Goal: Transaction & Acquisition: Purchase product/service

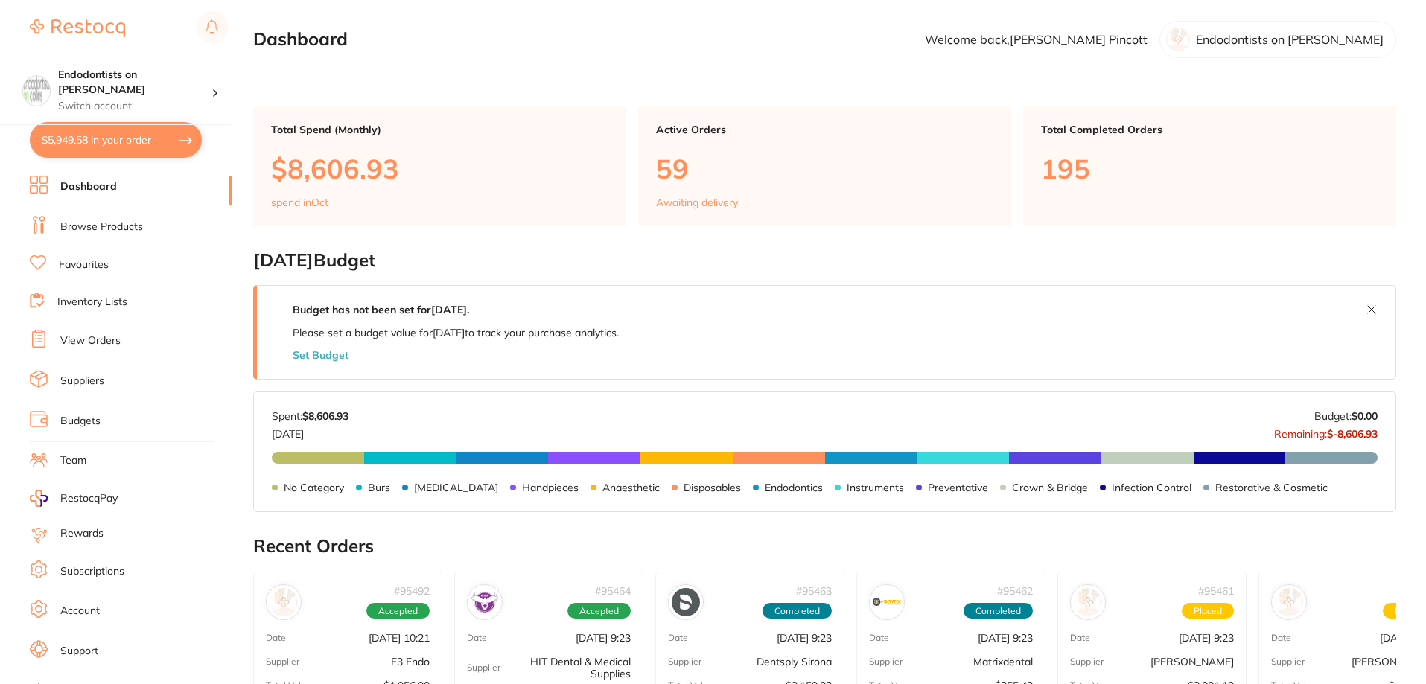
click at [93, 226] on link "Browse Products" at bounding box center [101, 227] width 83 height 15
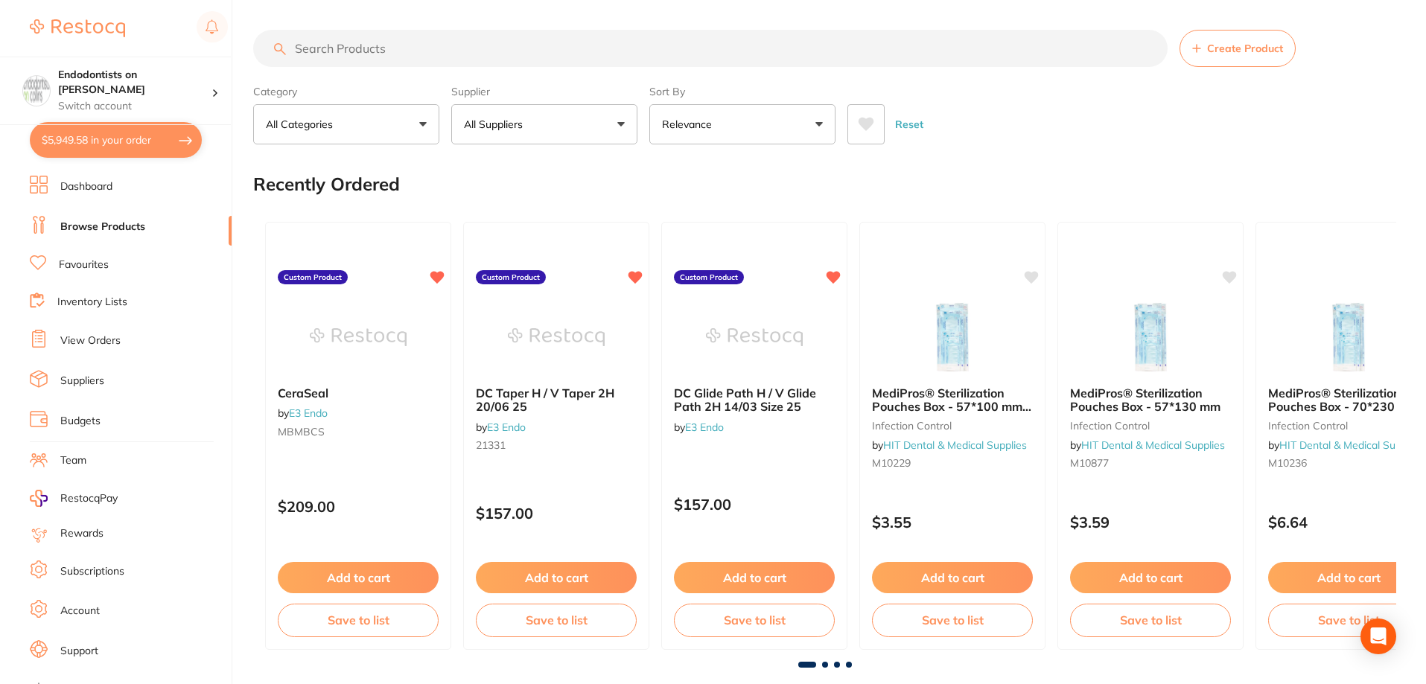
click at [139, 148] on button "$5,949.58 in your order" at bounding box center [116, 140] width 172 height 36
checkbox input "true"
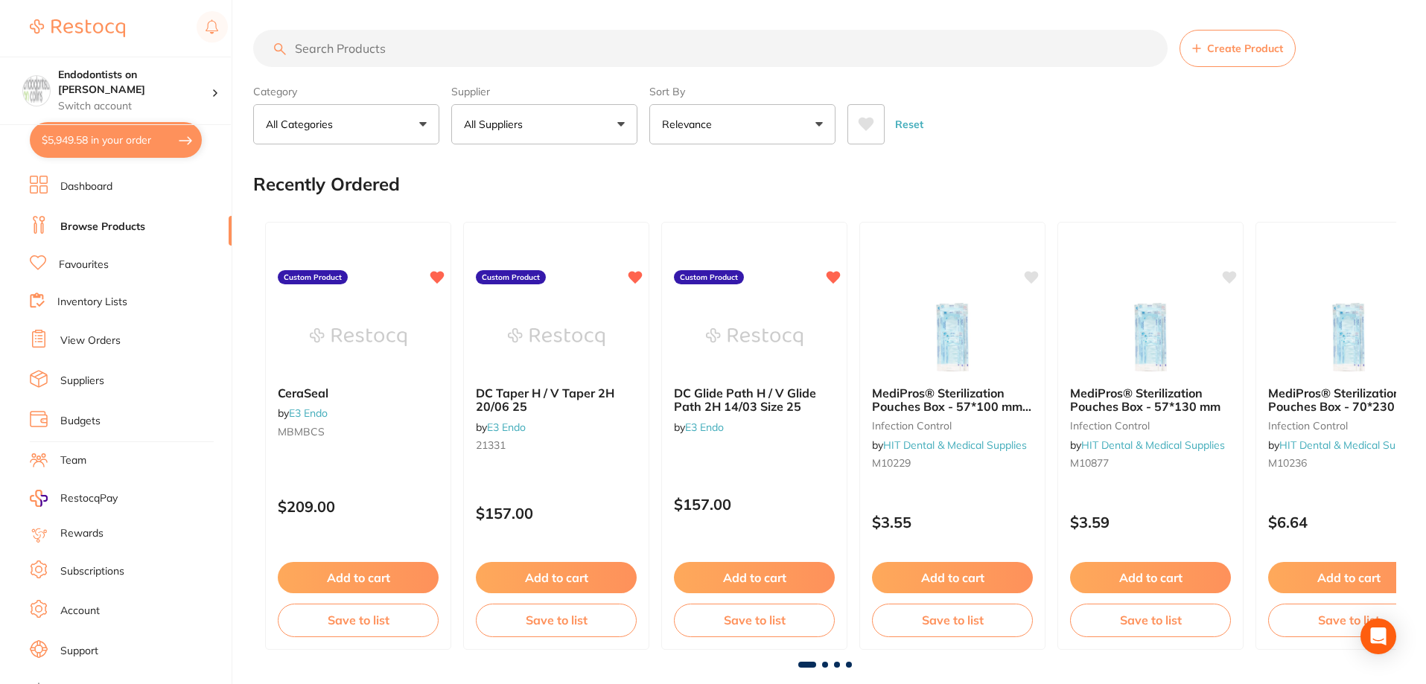
checkbox input "true"
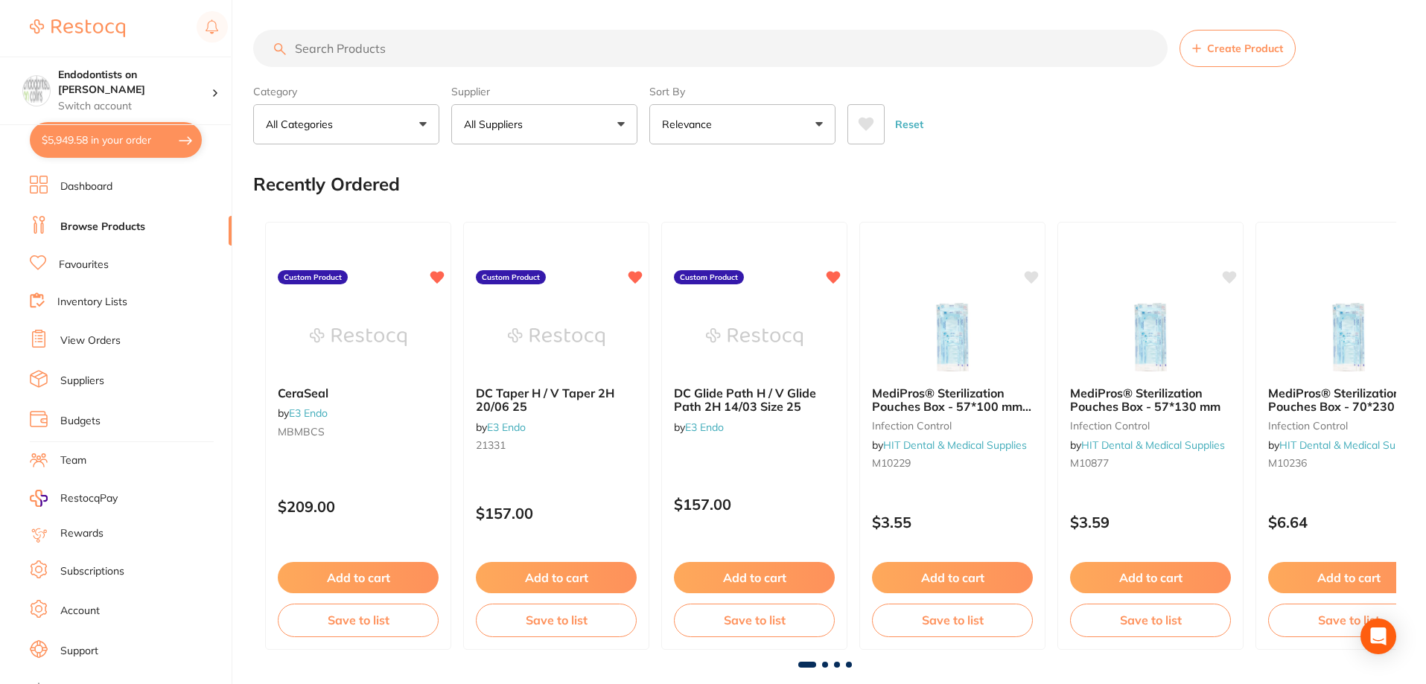
checkbox input "true"
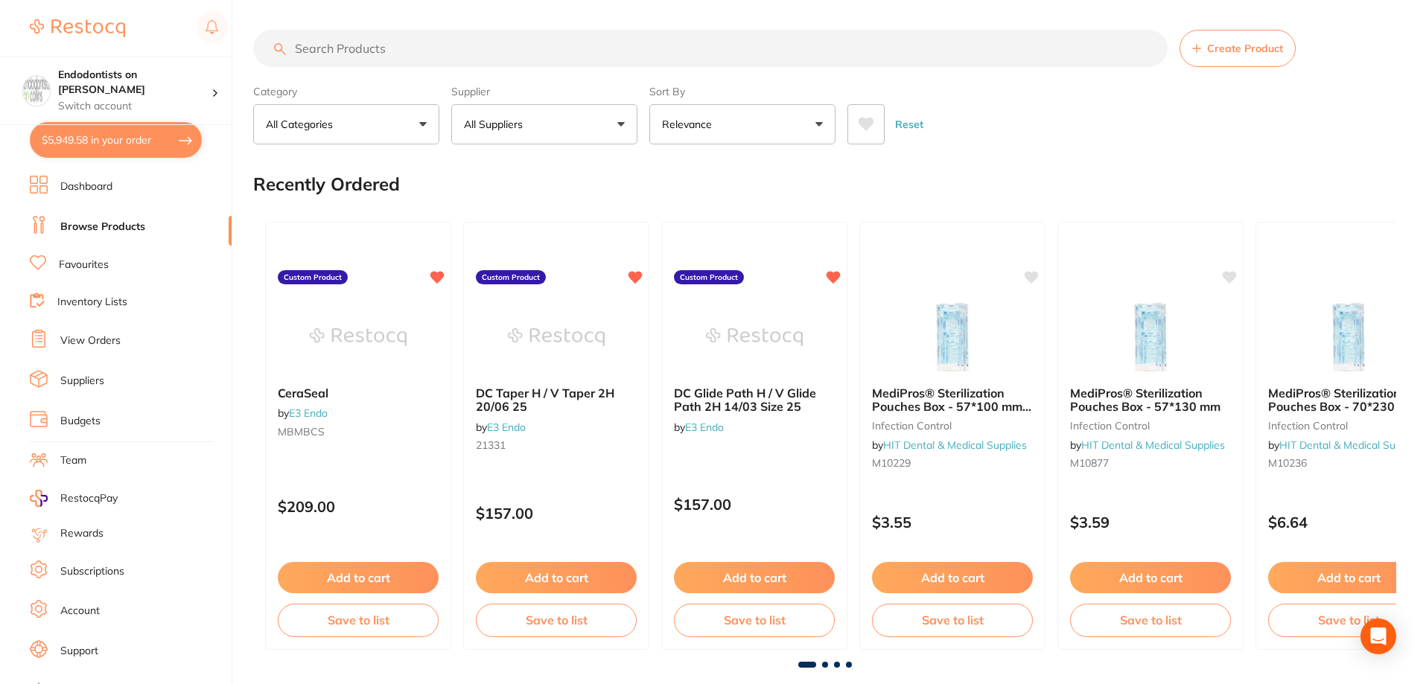
checkbox input "true"
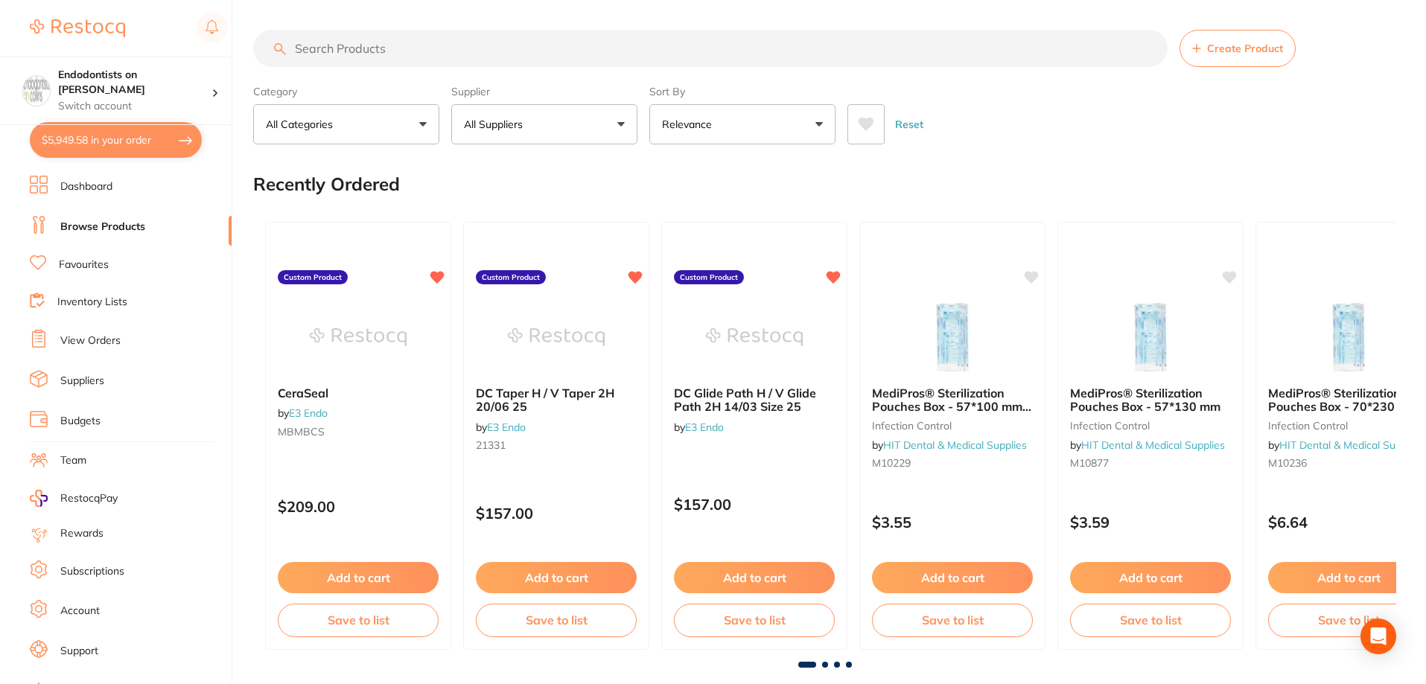
checkbox input "true"
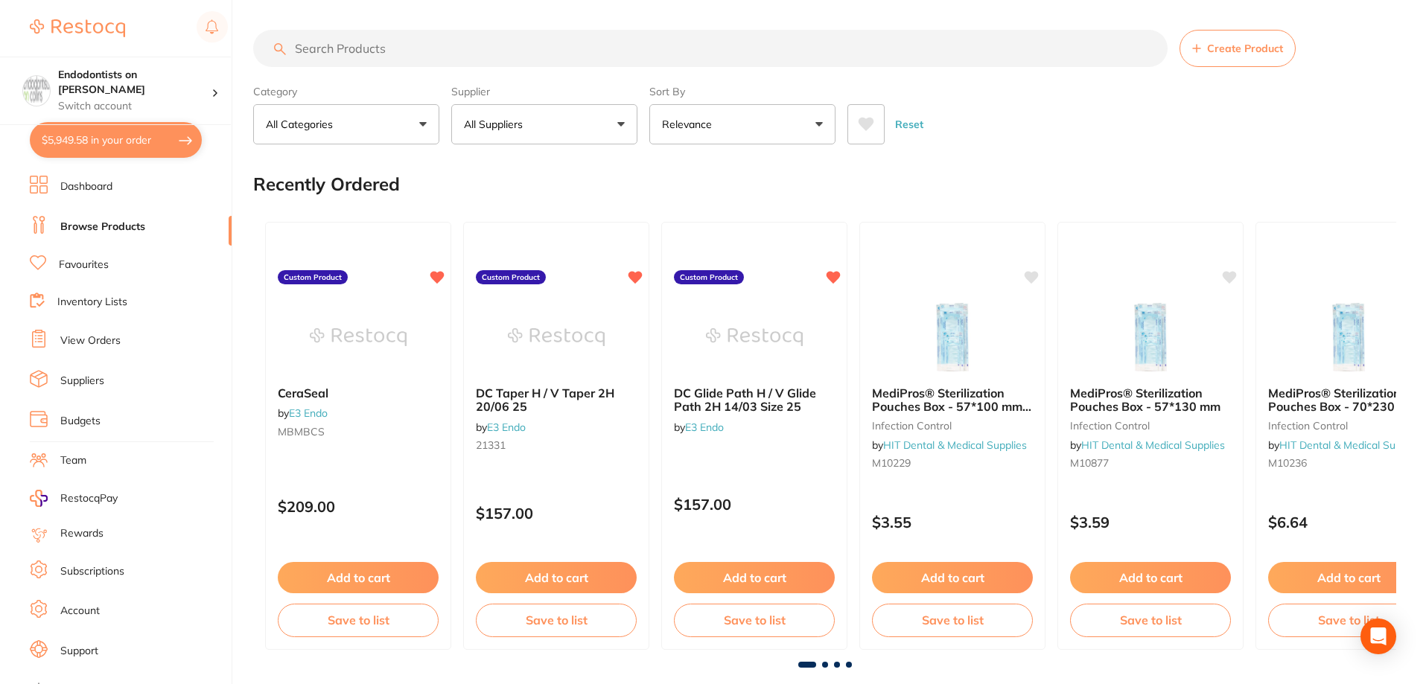
checkbox input "true"
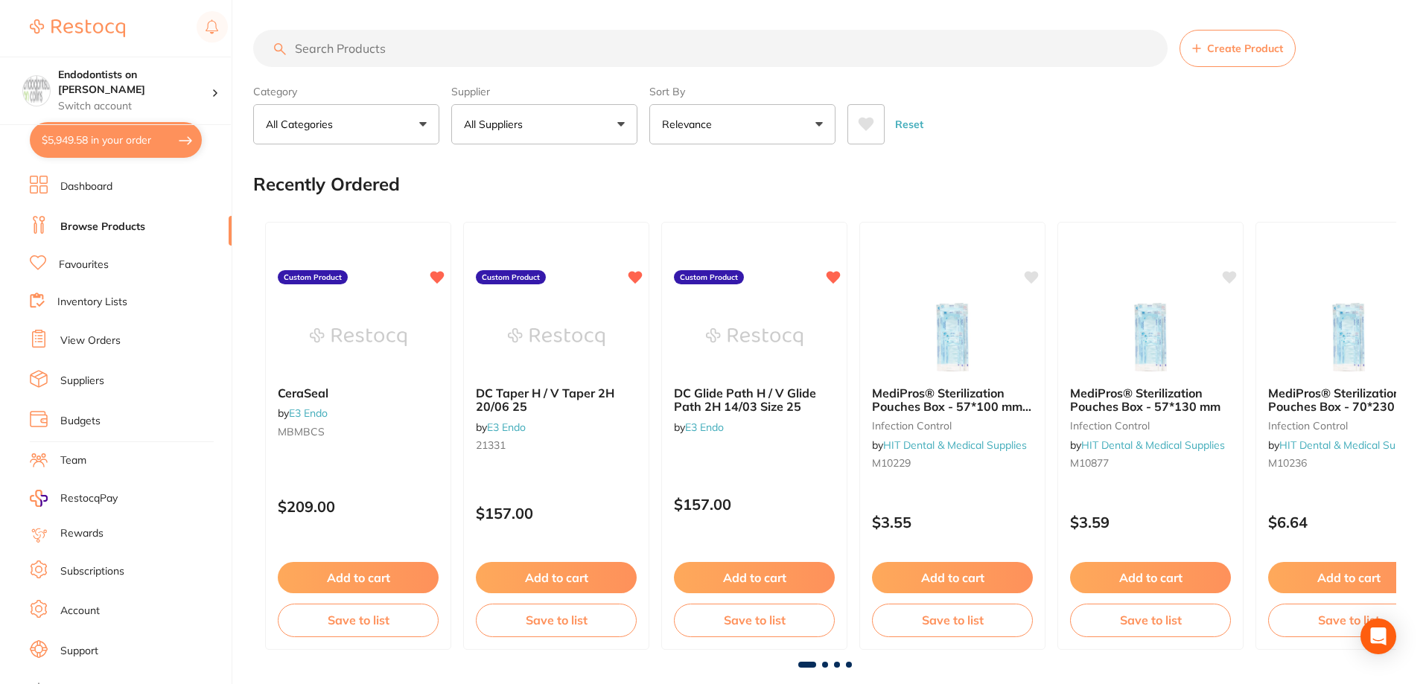
checkbox input "true"
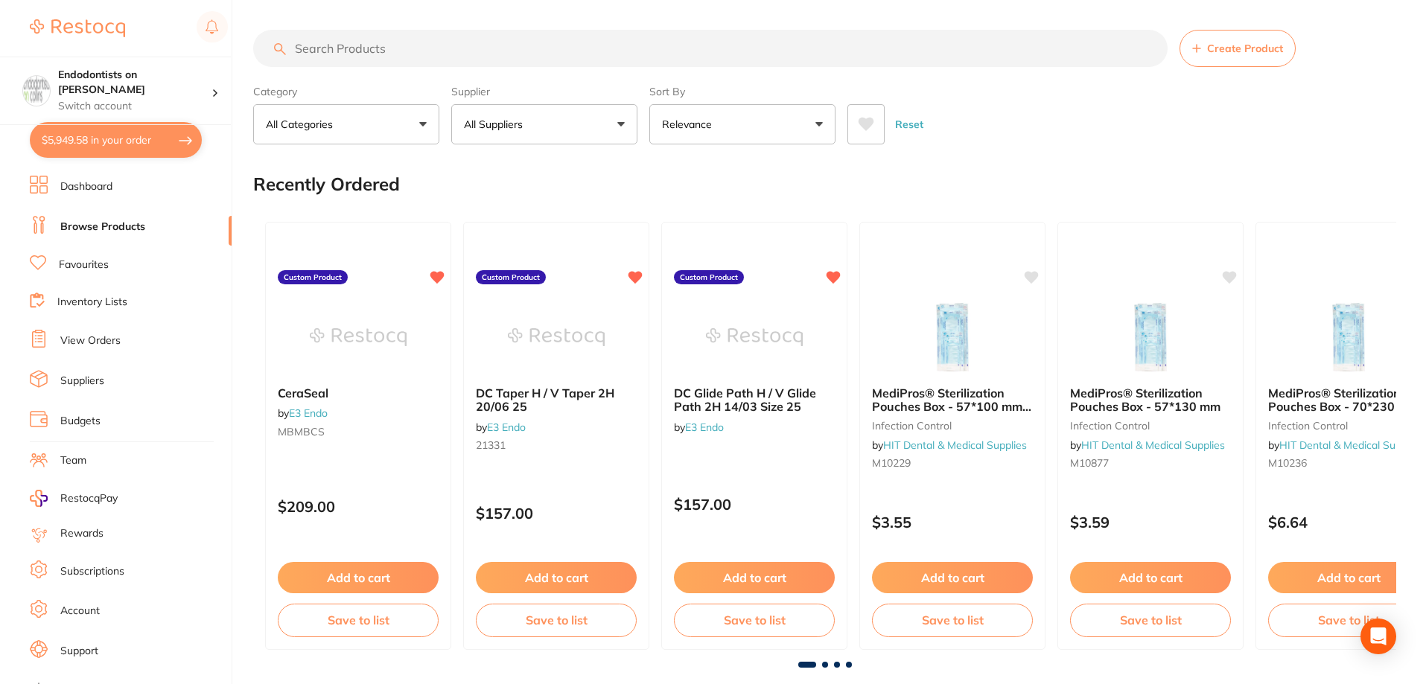
checkbox input "true"
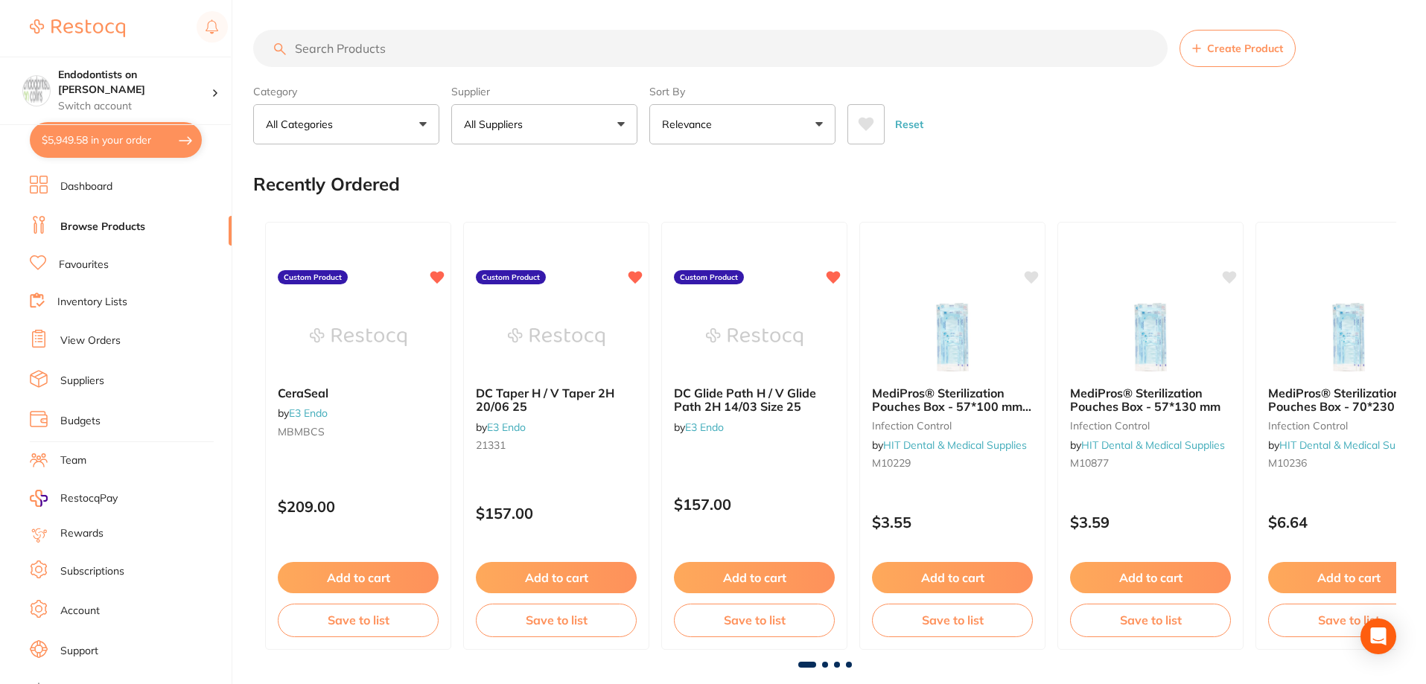
checkbox input "true"
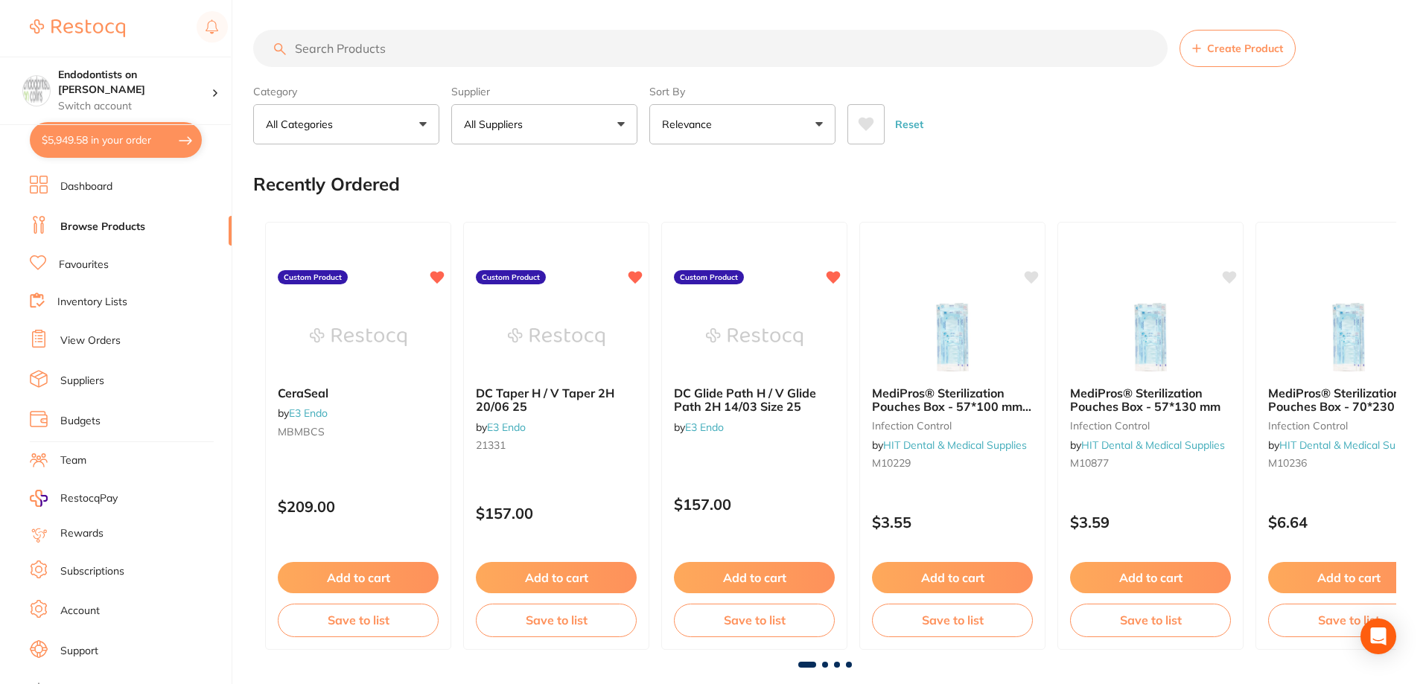
checkbox input "true"
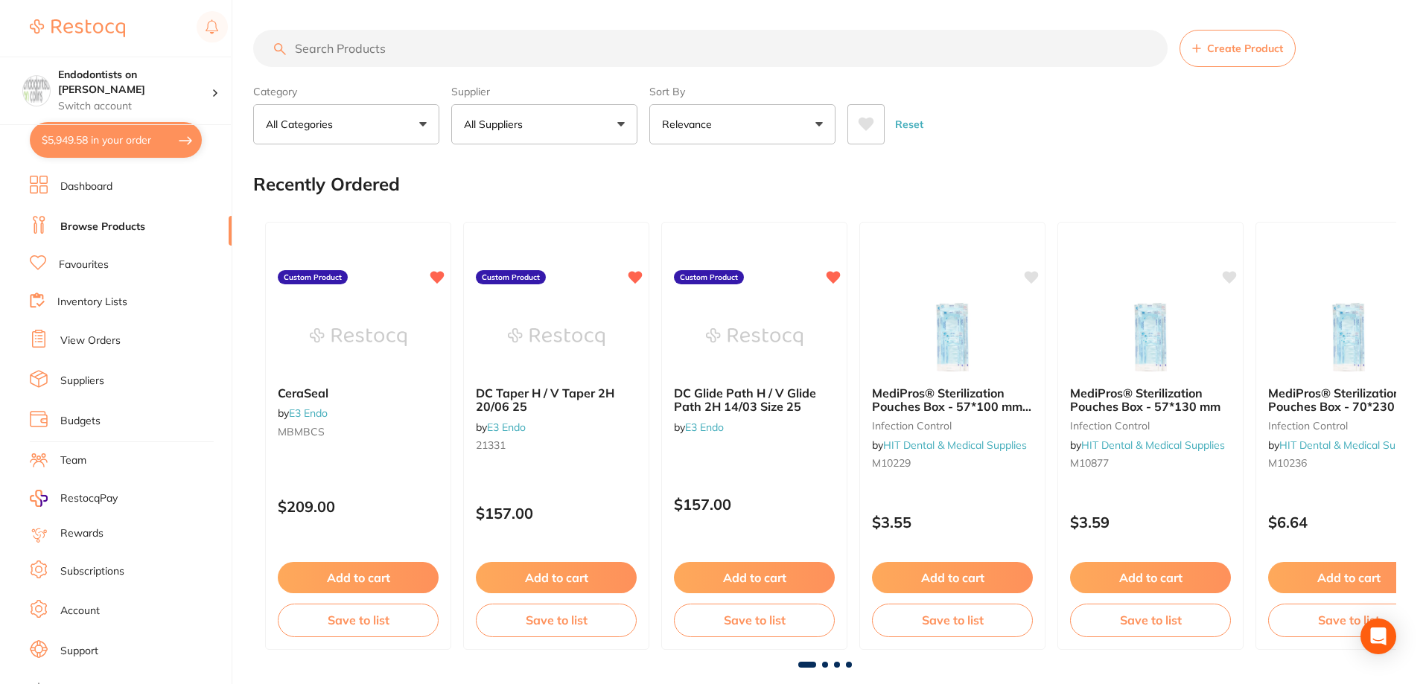
checkbox input "true"
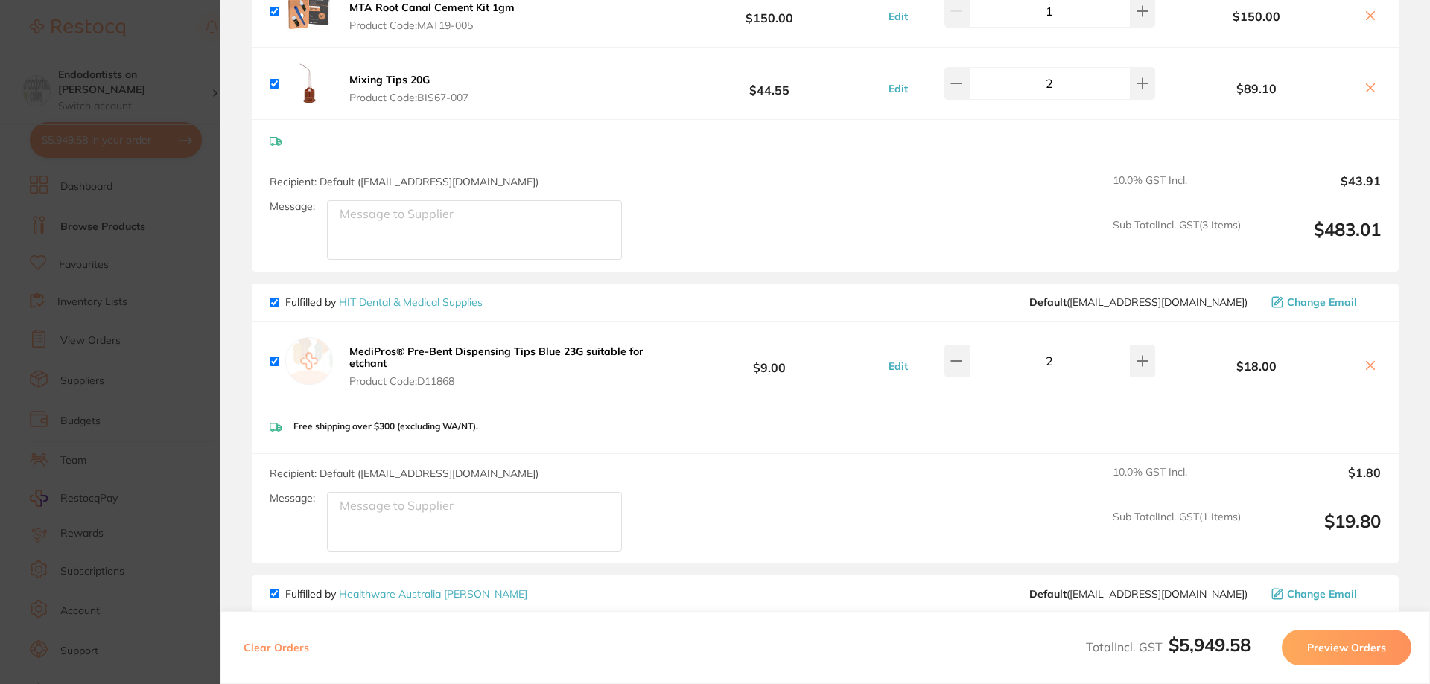
scroll to position [670, 0]
